Goal: Navigation & Orientation: Find specific page/section

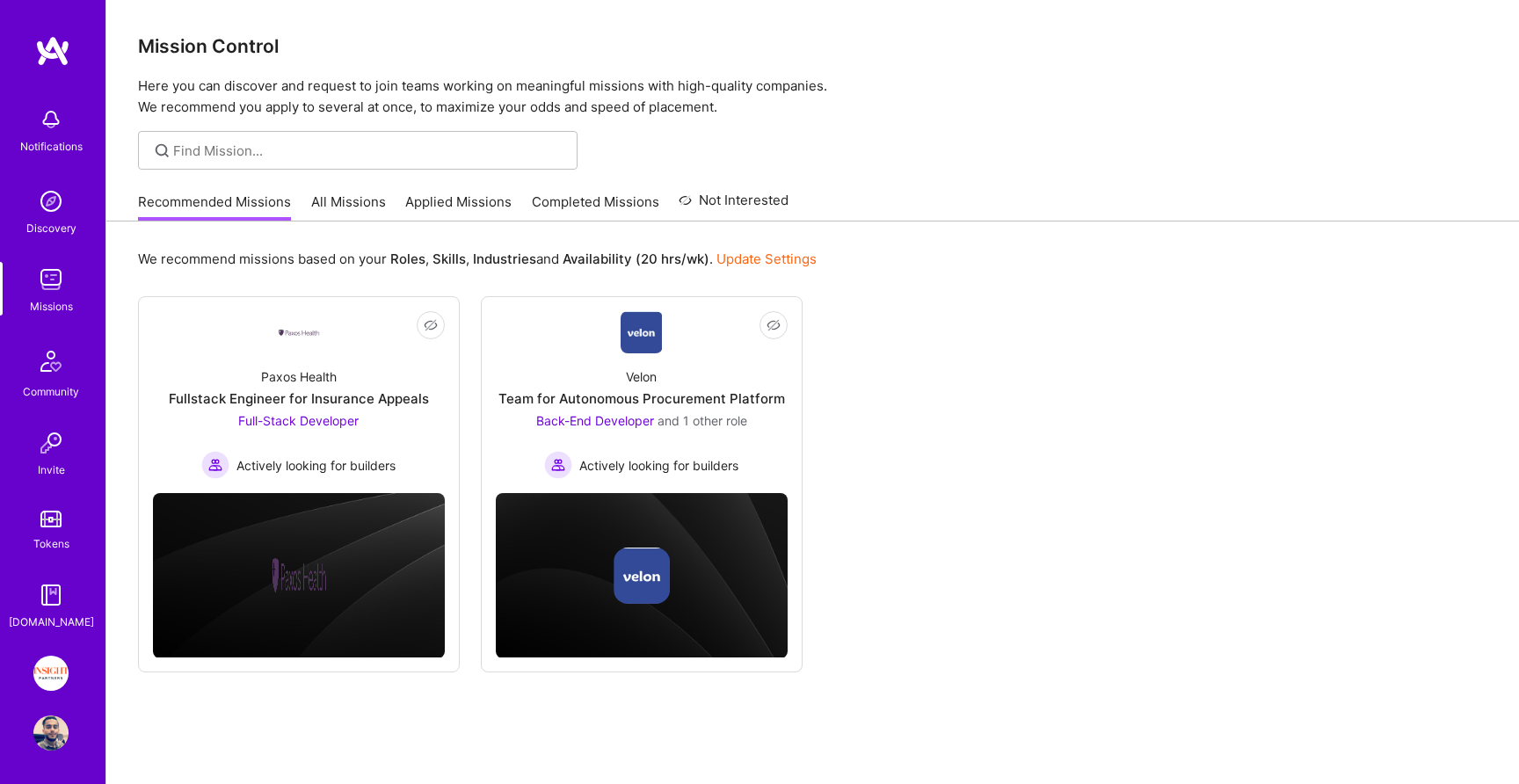
click at [312, 212] on link "All Missions" at bounding box center [349, 206] width 75 height 29
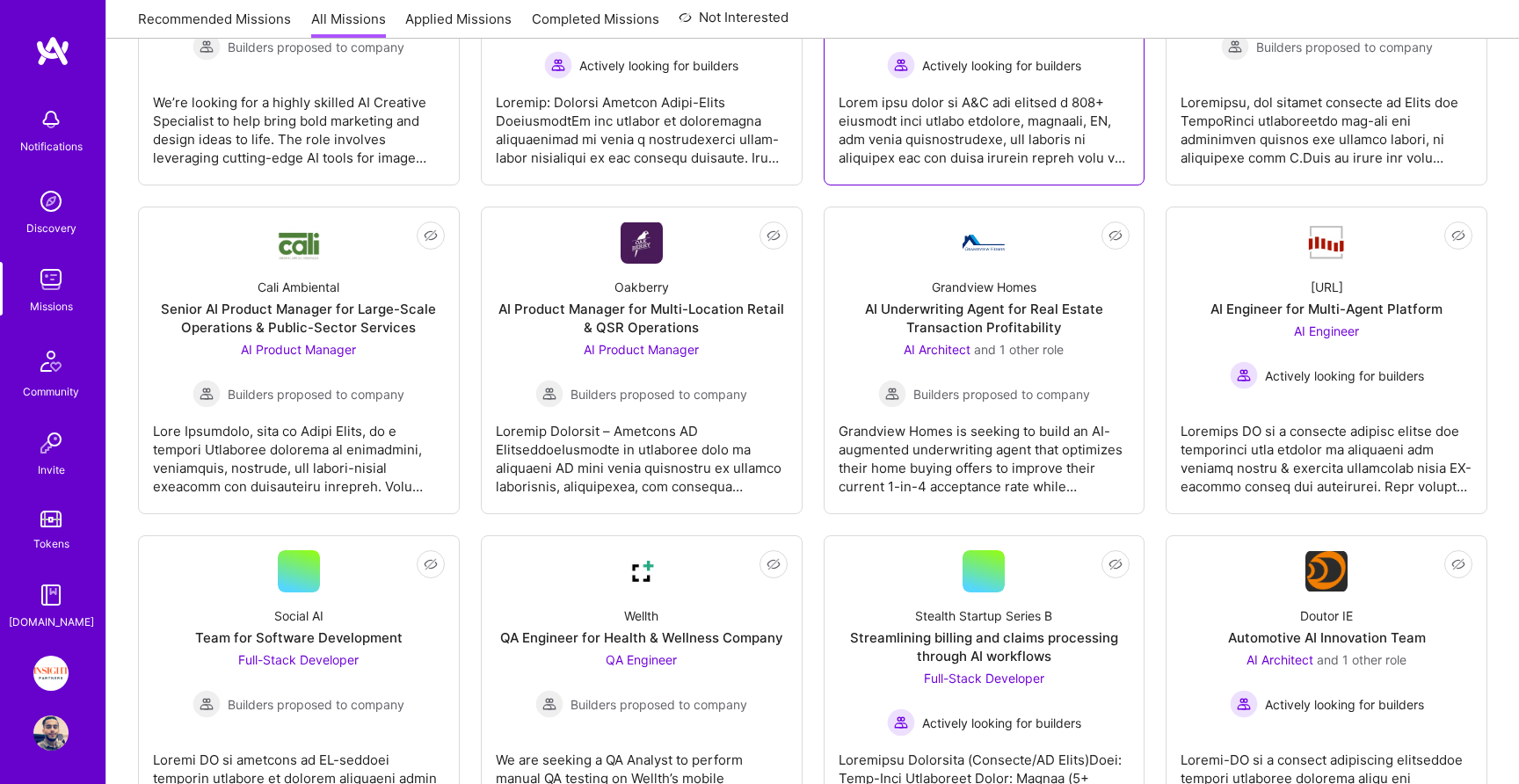
scroll to position [775, 0]
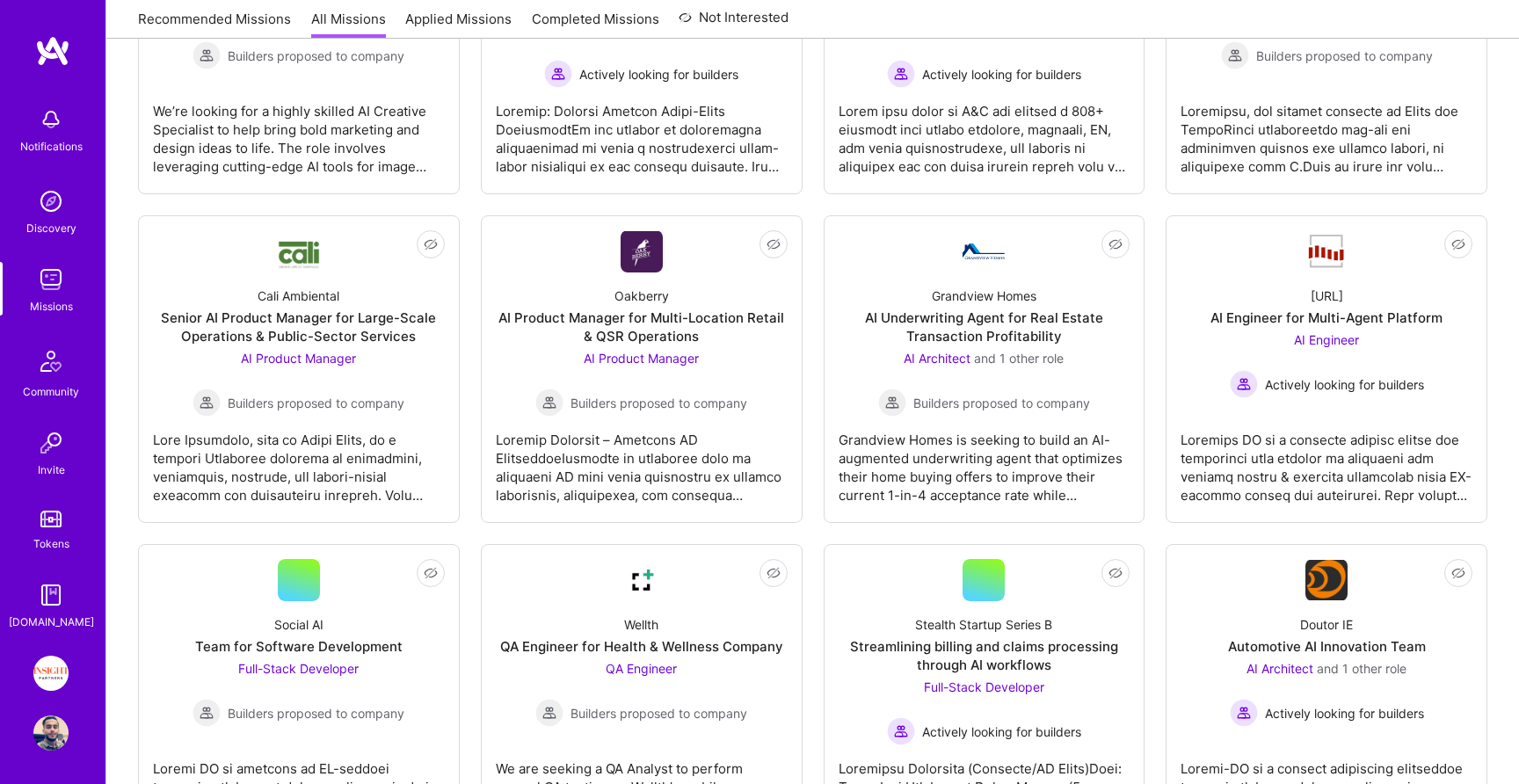
click at [38, 120] on img at bounding box center [51, 119] width 35 height 35
click at [73, 205] on link "Discovery" at bounding box center [51, 211] width 109 height 54
